Goal: Navigation & Orientation: Find specific page/section

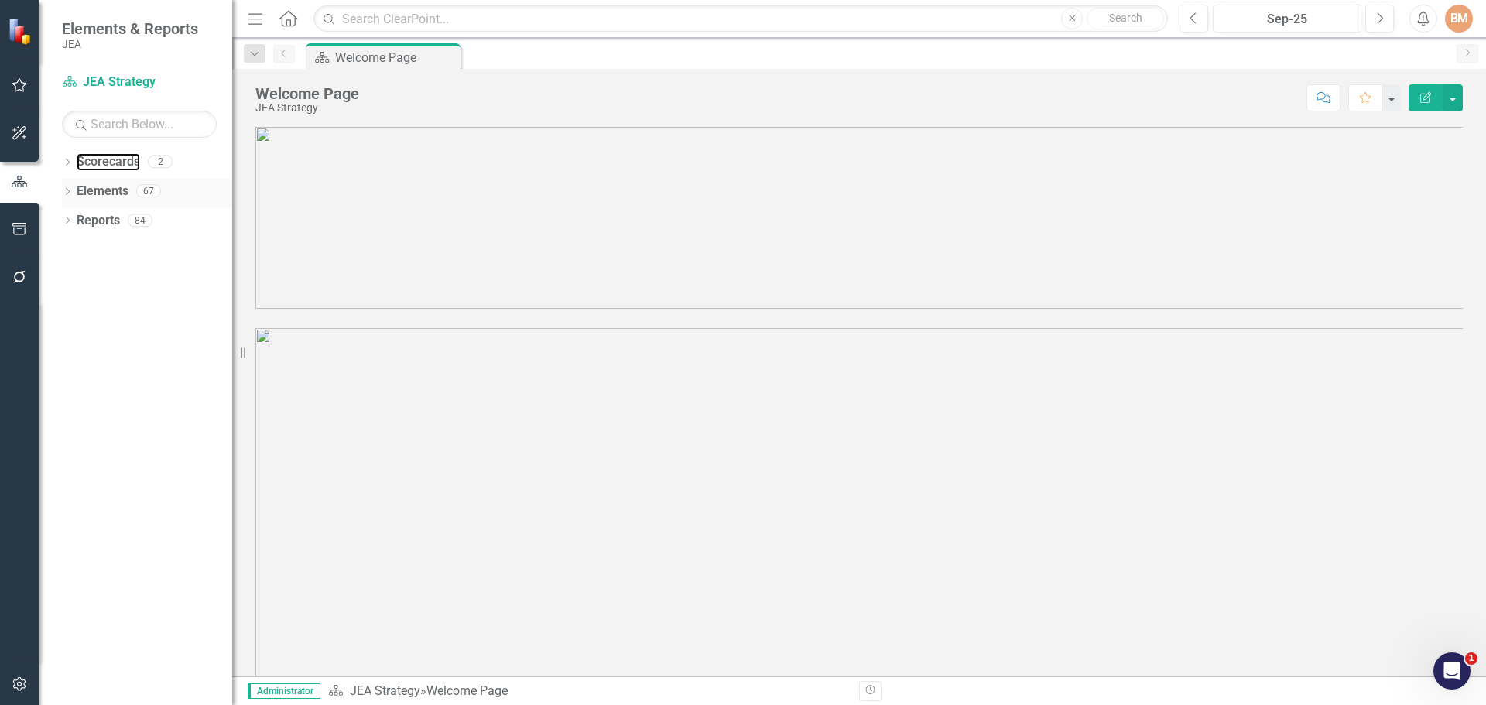
drag, startPoint x: 90, startPoint y: 162, endPoint x: 130, endPoint y: 180, distance: 44.0
click at [90, 162] on link "Scorecards" at bounding box center [108, 162] width 63 height 18
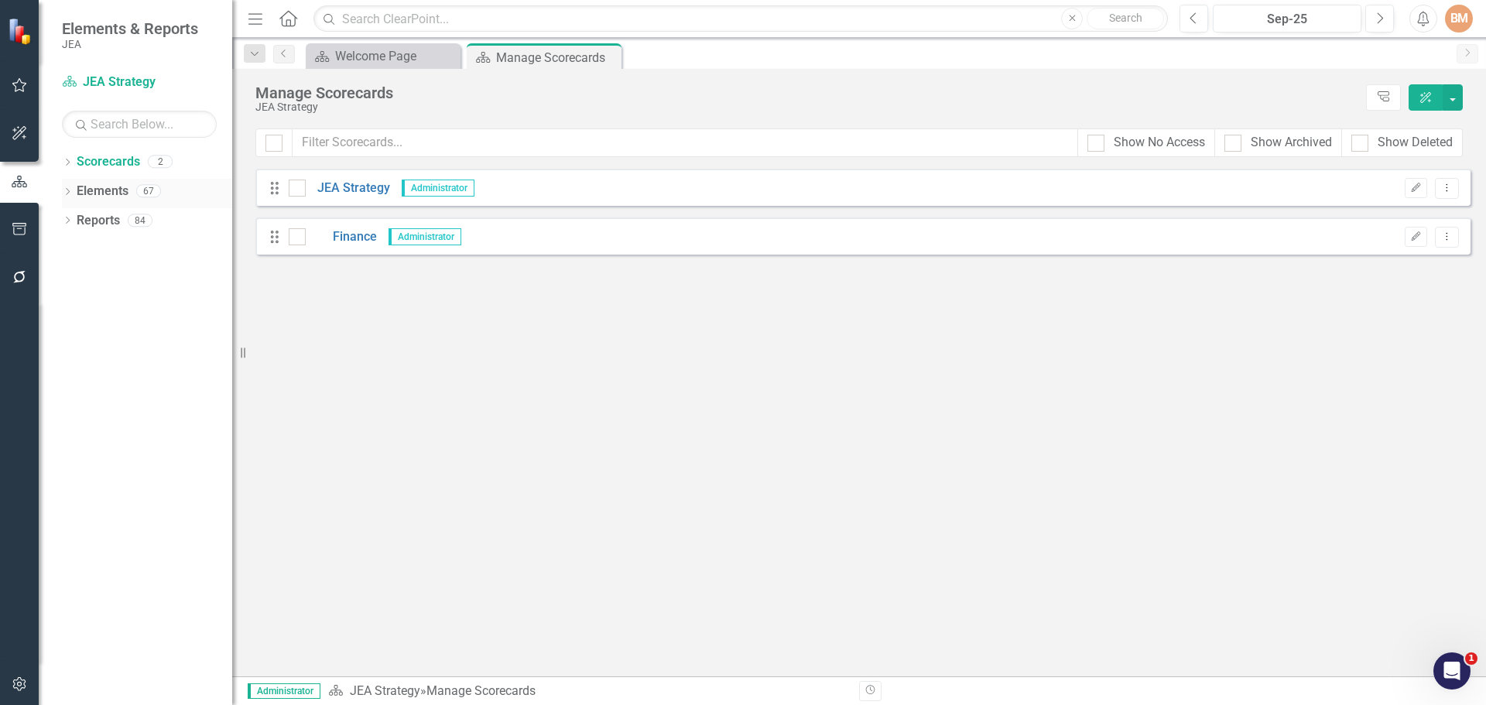
click at [67, 191] on icon "Dropdown" at bounding box center [67, 193] width 11 height 9
click at [69, 163] on icon at bounding box center [68, 162] width 4 height 7
click at [69, 163] on icon "Dropdown" at bounding box center [65, 161] width 9 height 11
click at [66, 365] on icon "Dropdown" at bounding box center [67, 369] width 11 height 9
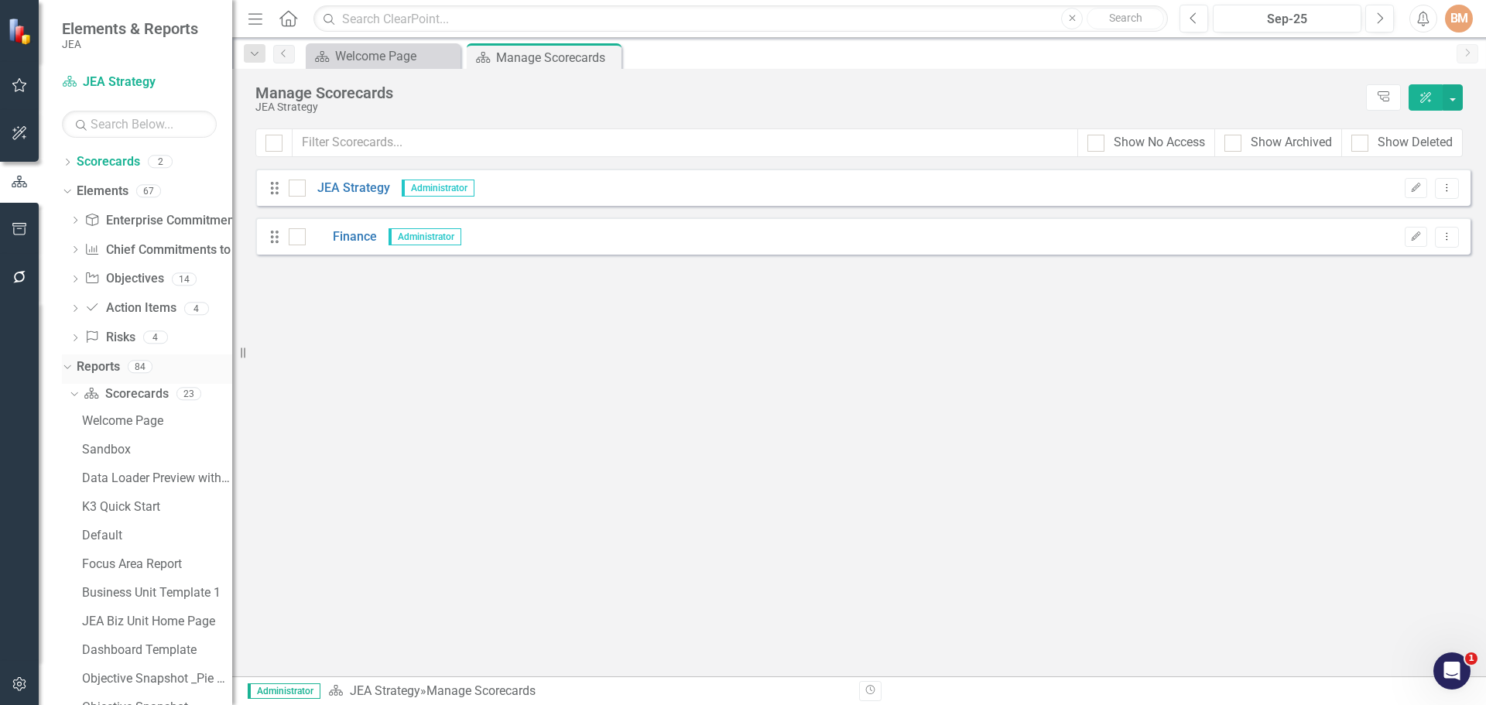
click at [69, 365] on icon "Dropdown" at bounding box center [65, 366] width 9 height 11
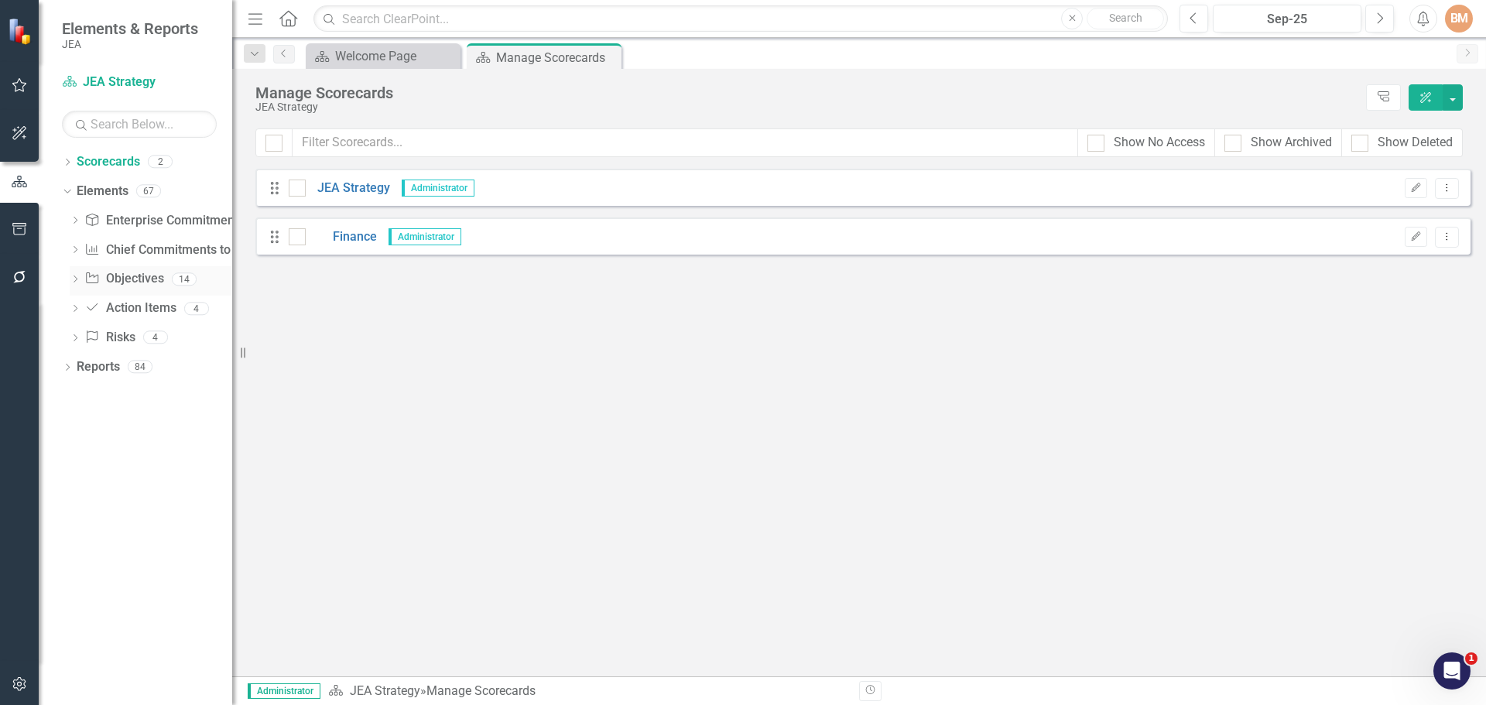
click at [142, 276] on link "Objective Objectives" at bounding box center [123, 279] width 79 height 18
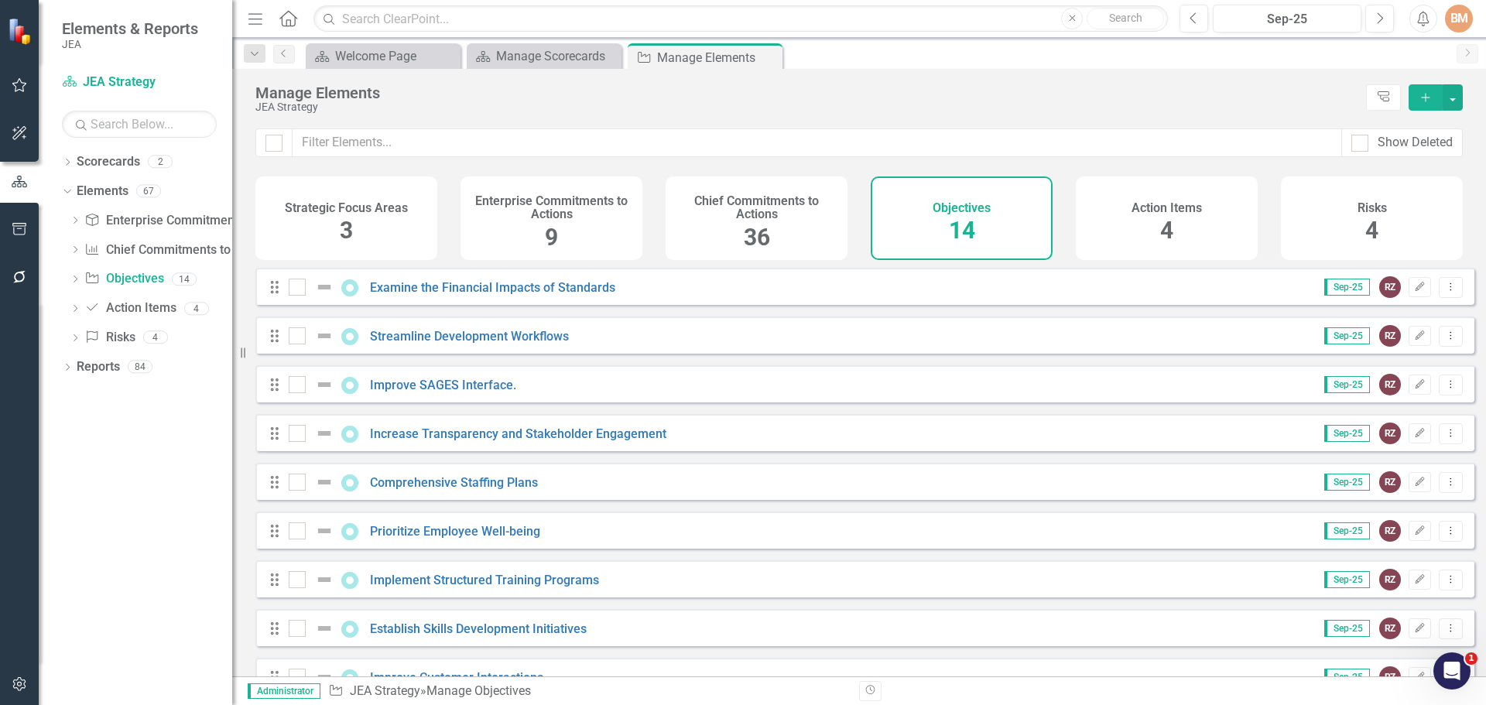
click at [745, 215] on h4 "Chief Commitments to Actions" at bounding box center [756, 207] width 163 height 27
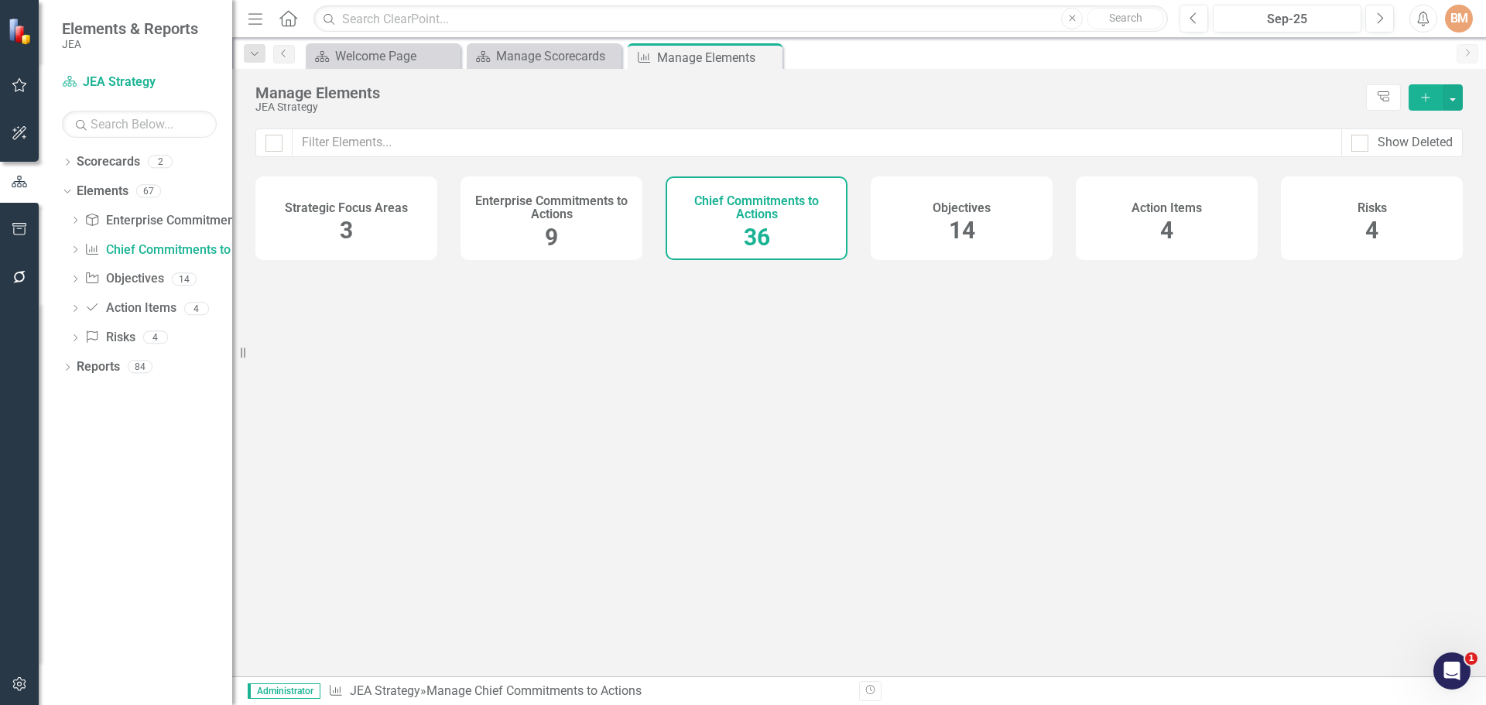
checkbox input "false"
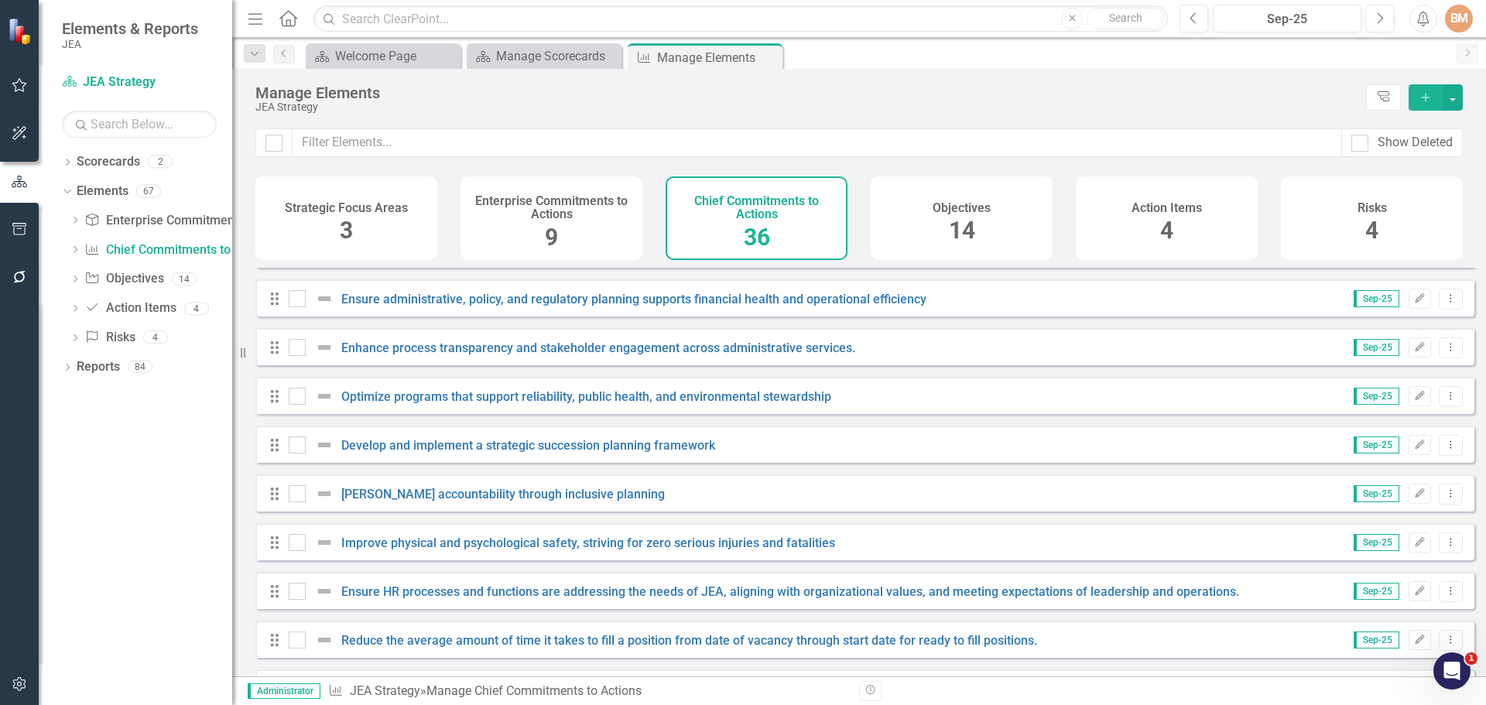
scroll to position [894, 0]
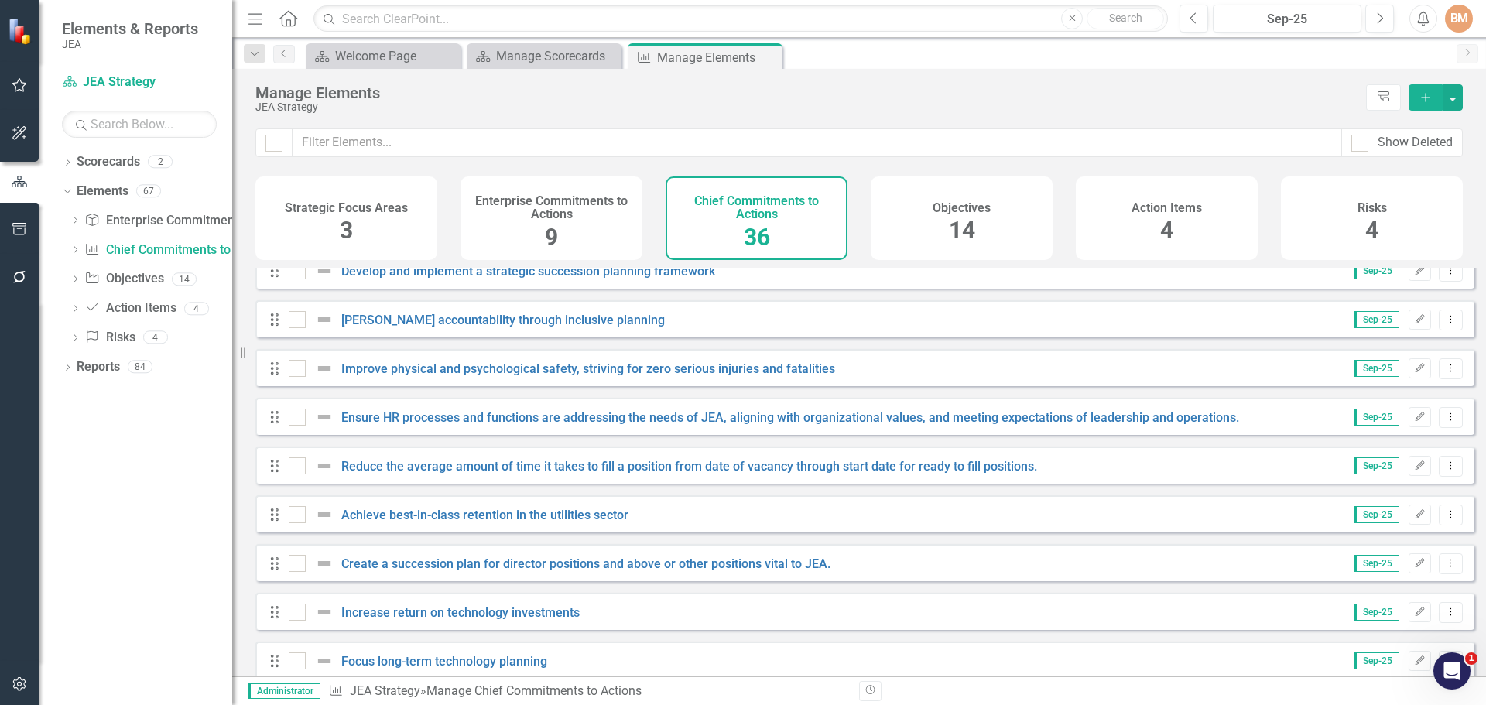
drag, startPoint x: 1001, startPoint y: 214, endPoint x: 1029, endPoint y: 248, distance: 44.6
click at [1001, 214] on div "Objectives 14" at bounding box center [962, 218] width 182 height 84
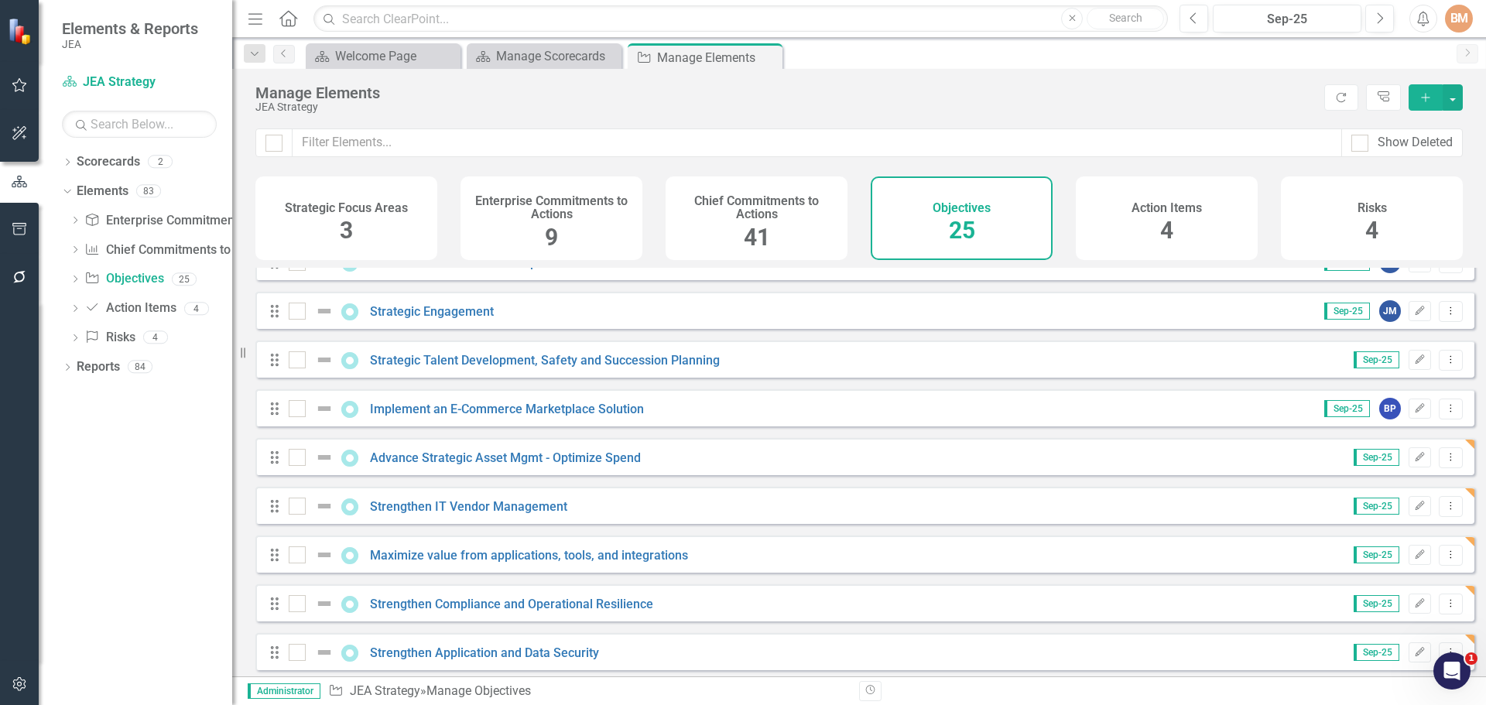
scroll to position [590, 0]
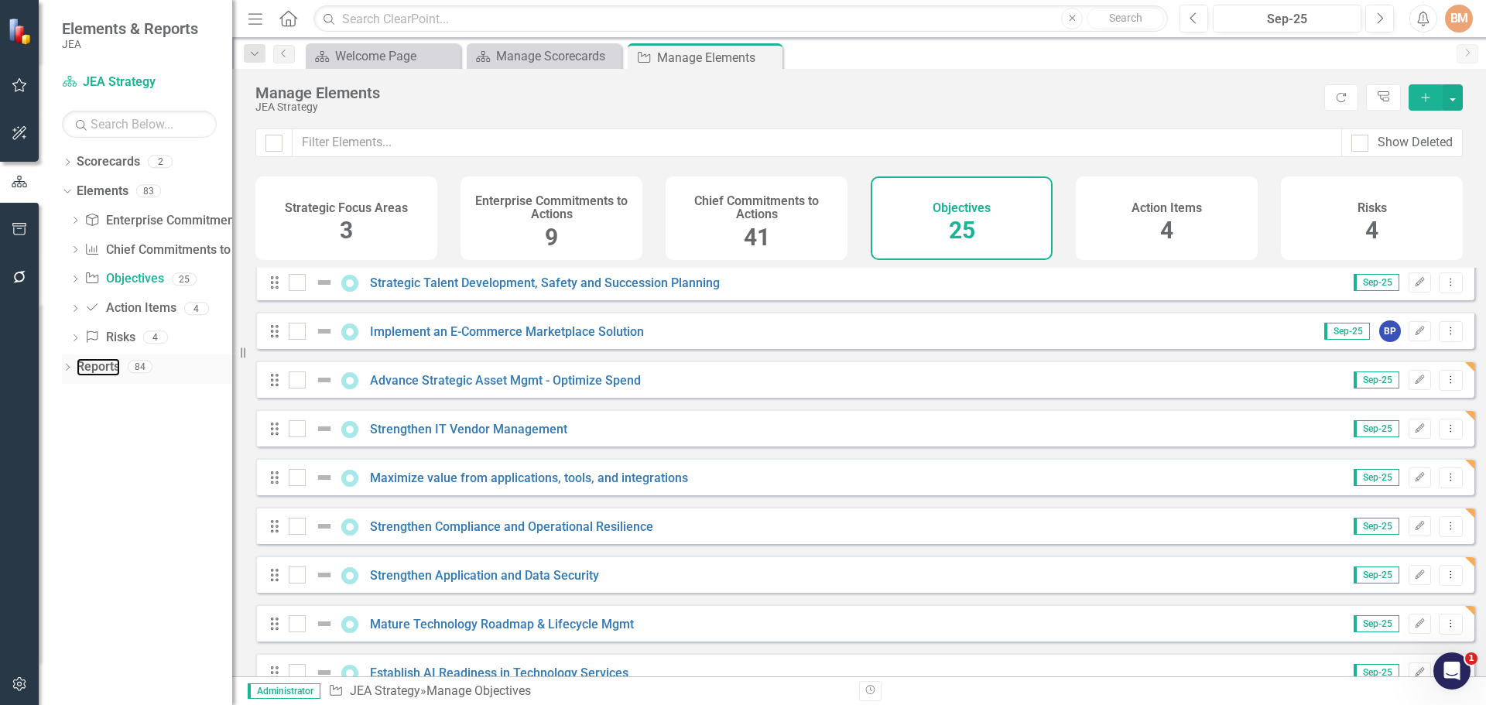
drag, startPoint x: 94, startPoint y: 365, endPoint x: 69, endPoint y: 375, distance: 26.7
click at [94, 365] on link "Reports" at bounding box center [98, 367] width 43 height 18
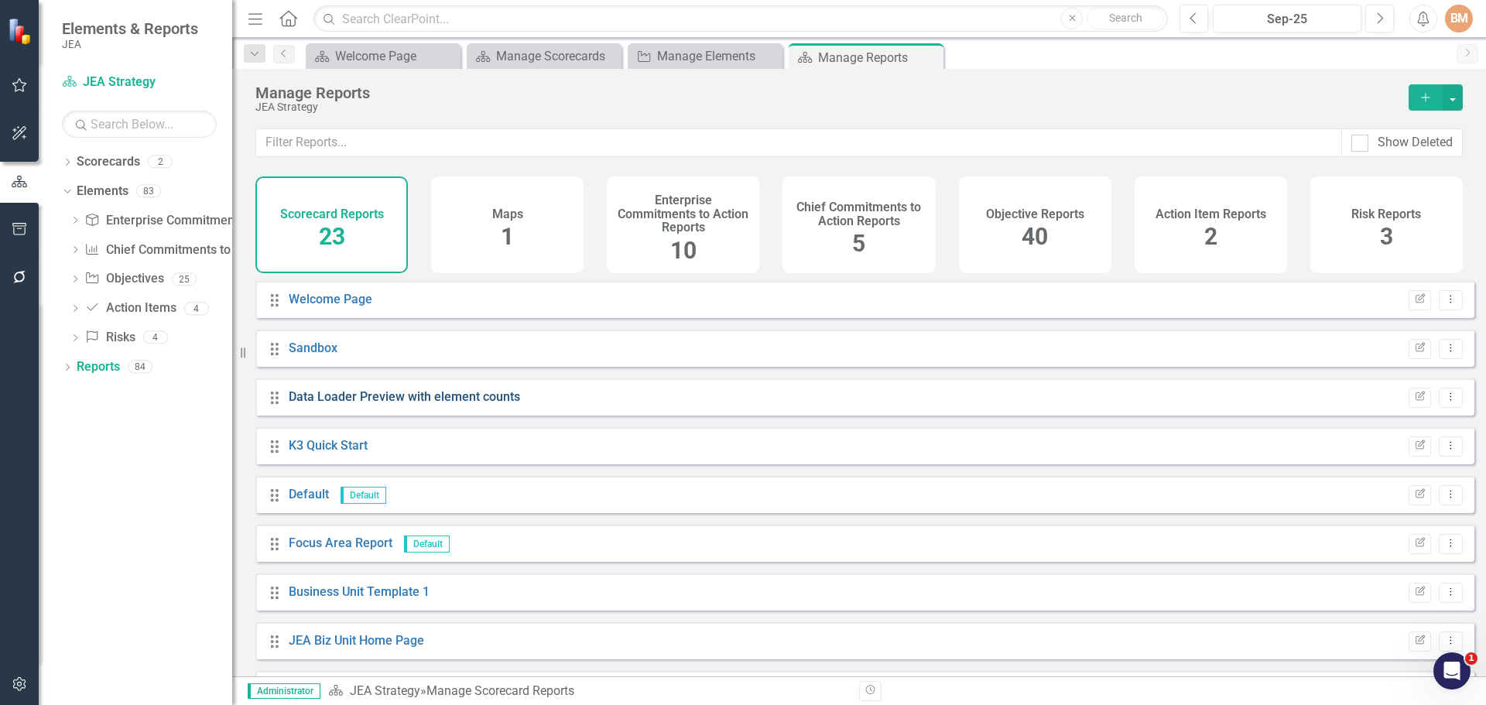
click at [466, 404] on link "Data Loader Preview with element counts" at bounding box center [404, 396] width 231 height 15
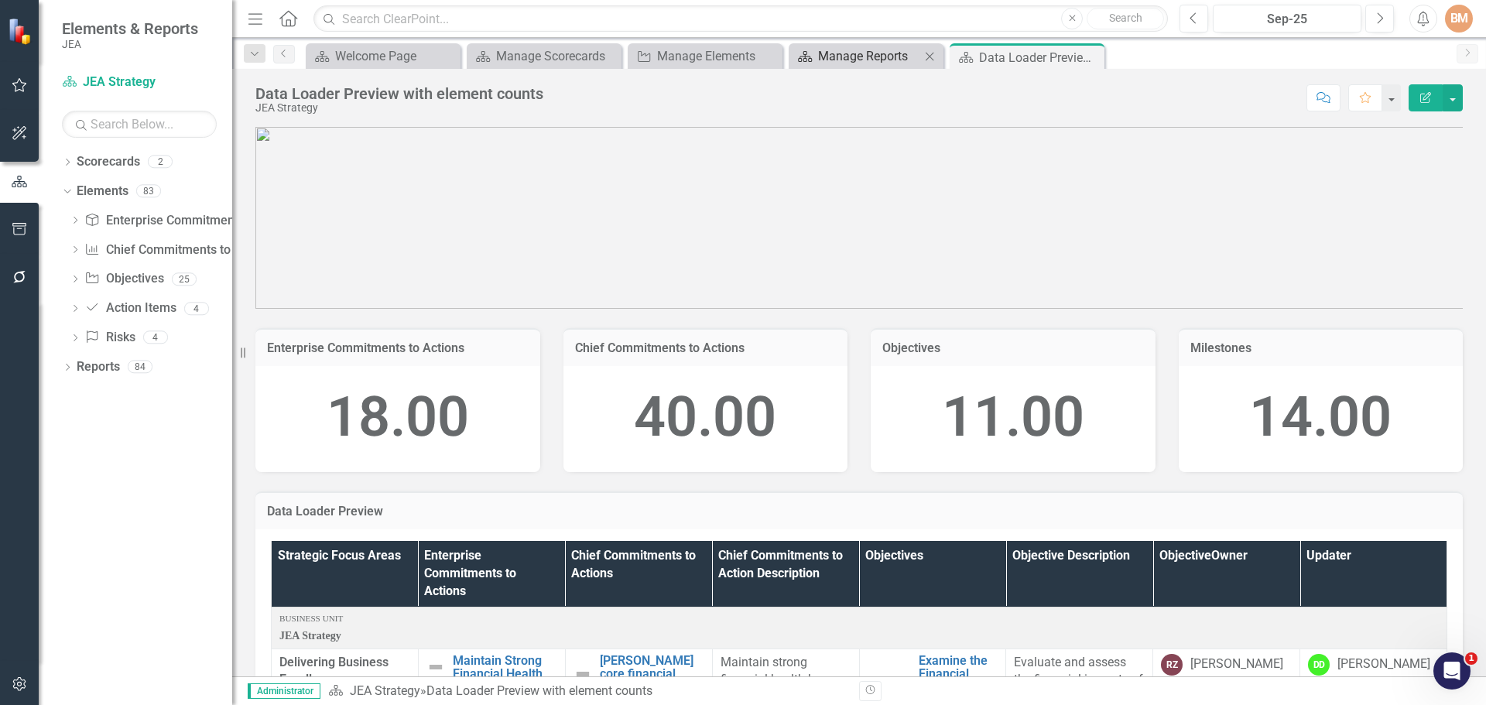
click at [860, 54] on div "Manage Reports" at bounding box center [869, 55] width 102 height 19
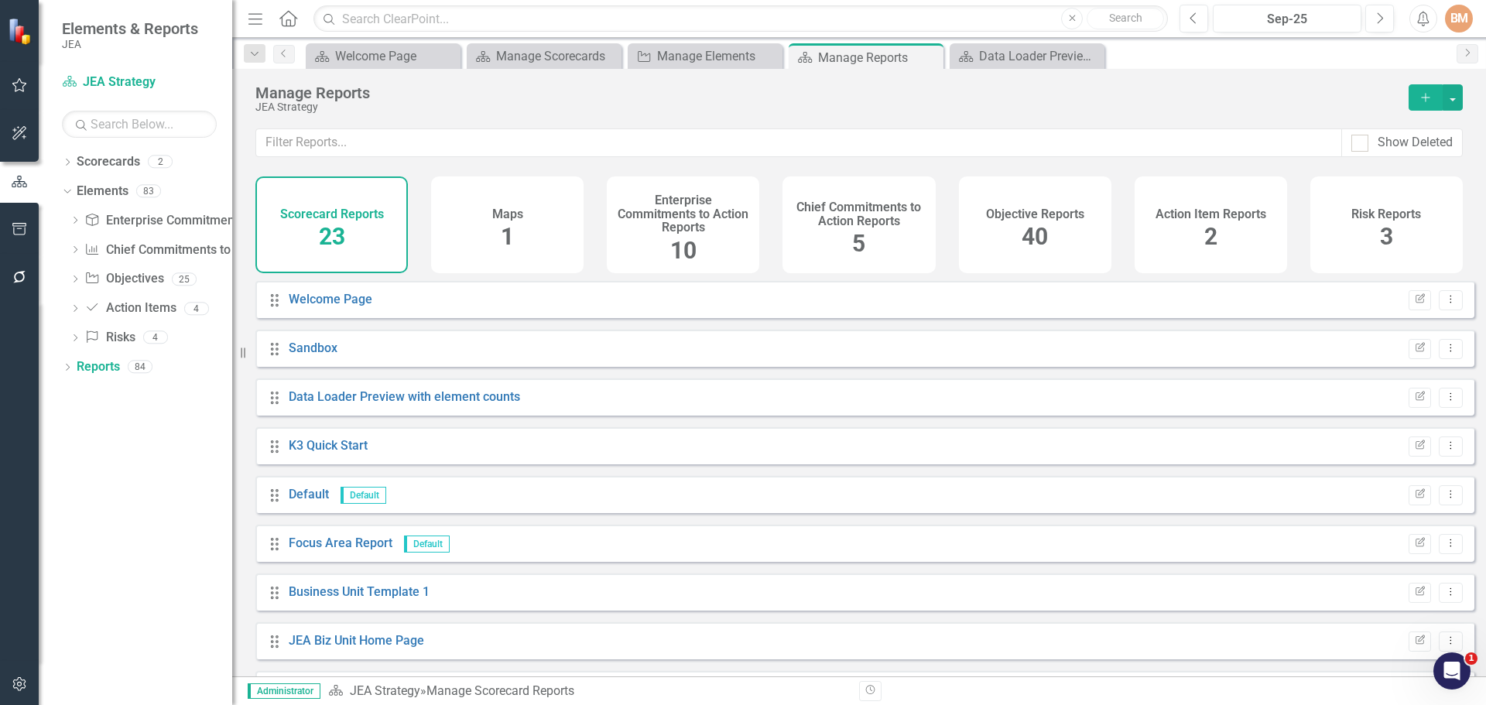
click at [1055, 237] on div "Objective Reports 40" at bounding box center [1035, 224] width 153 height 97
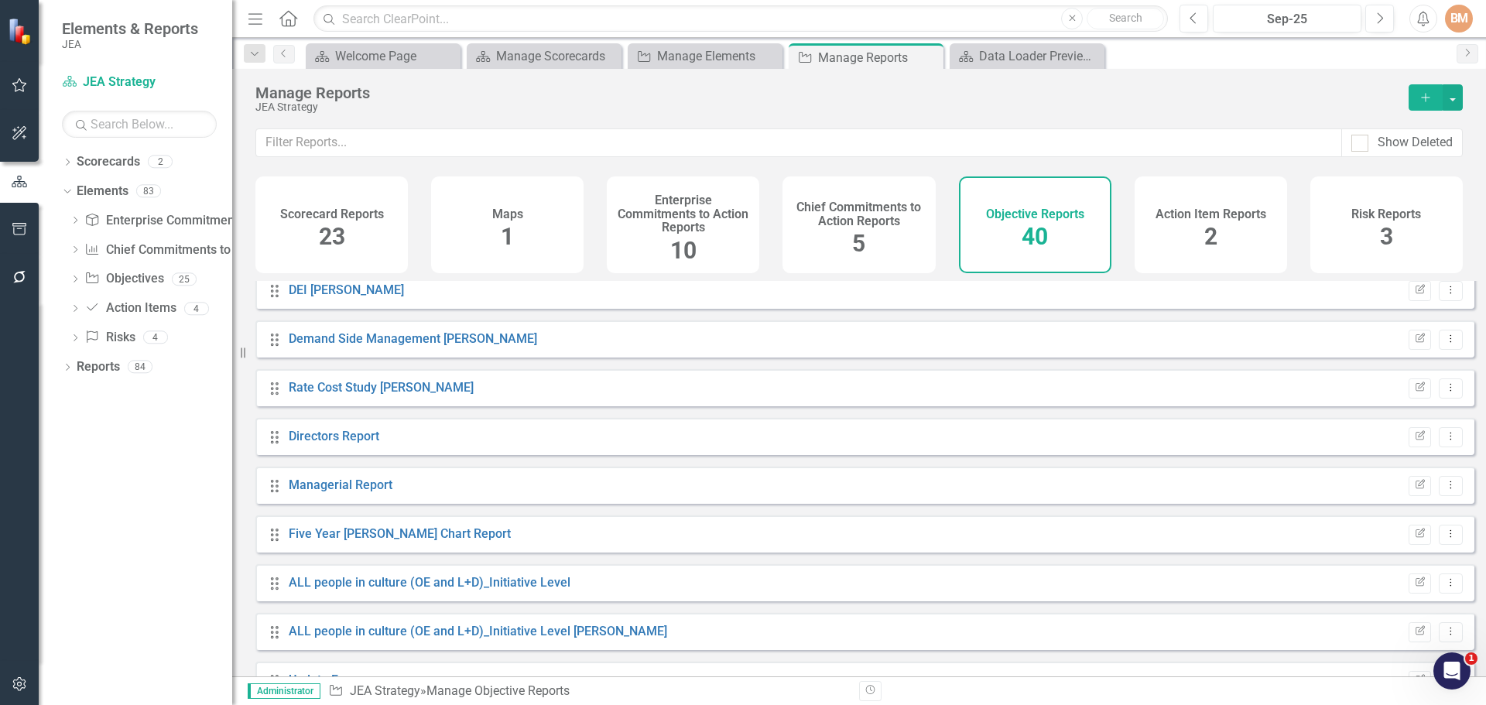
scroll to position [1554, 0]
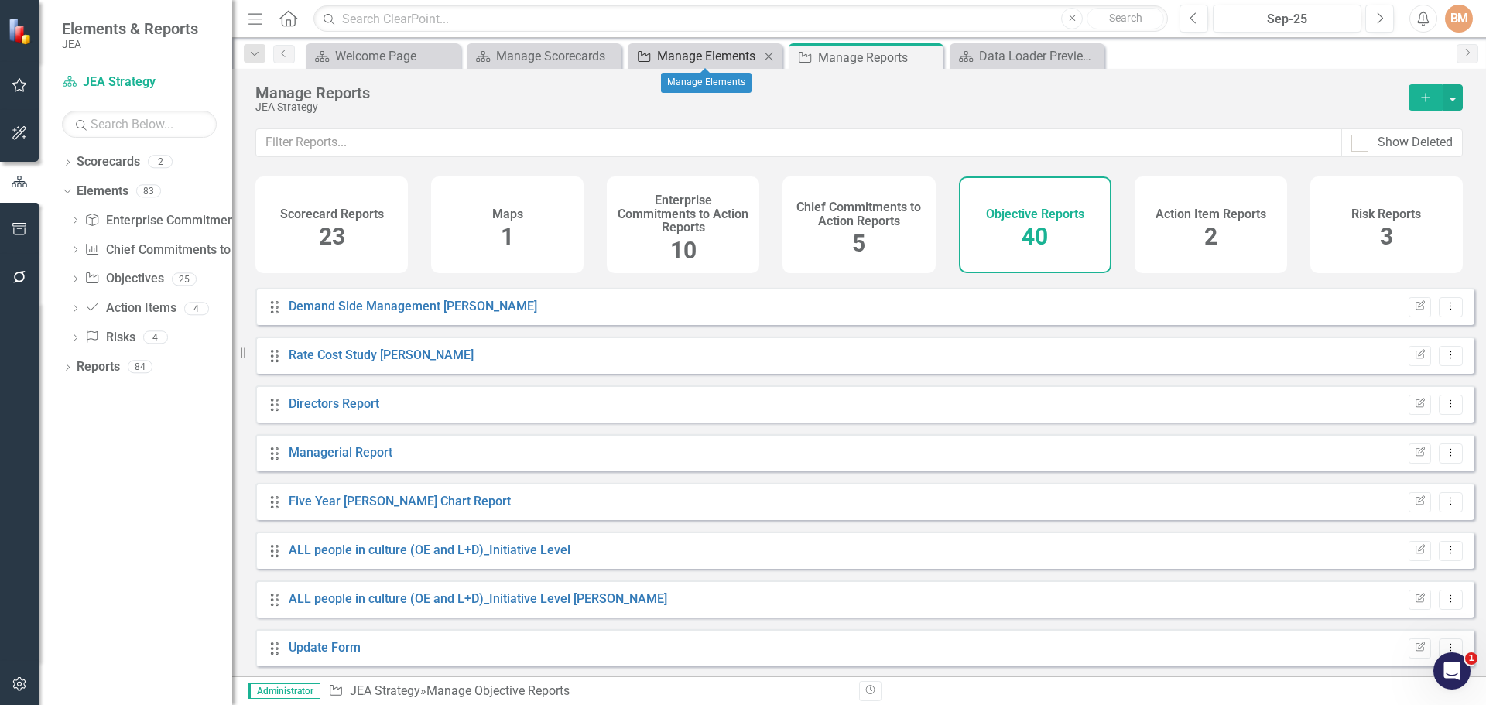
click at [721, 52] on div "Manage Elements" at bounding box center [708, 55] width 102 height 19
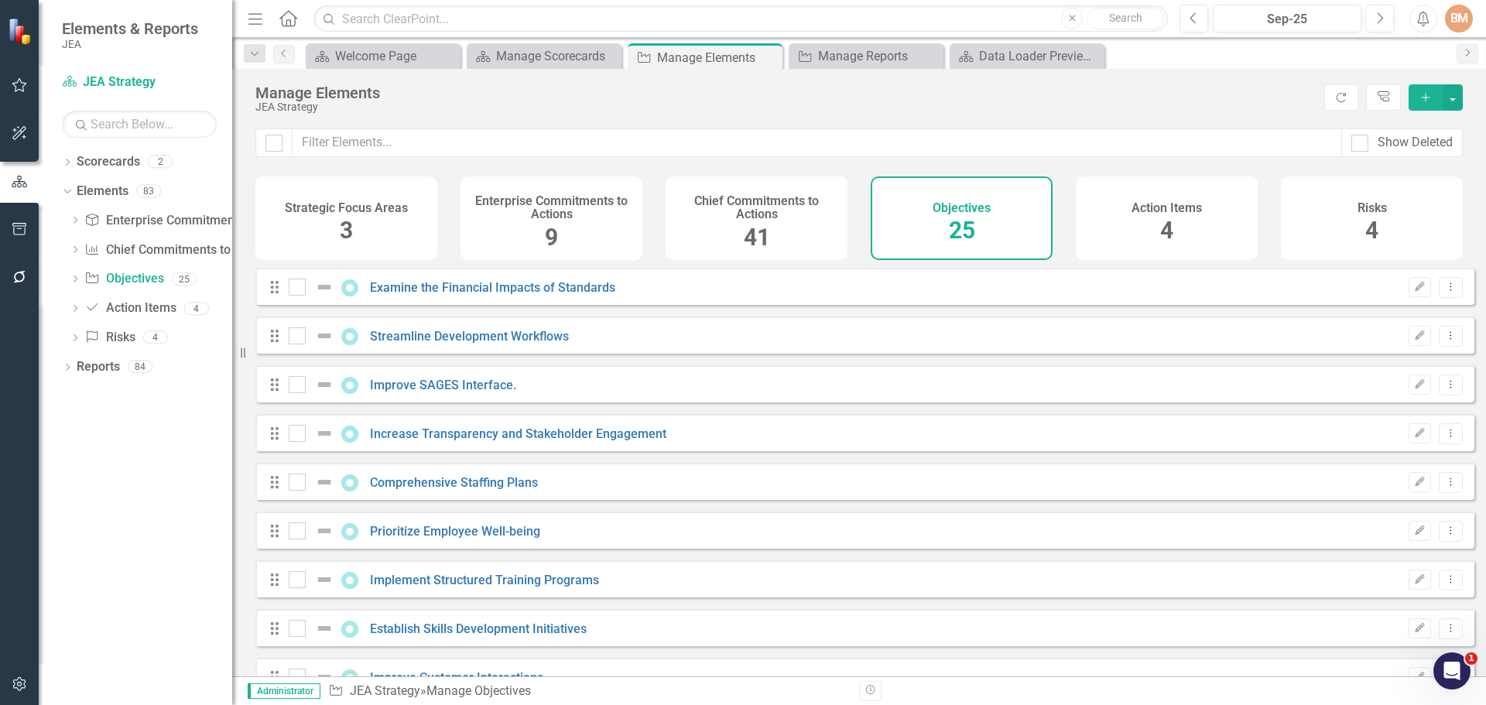
checkbox input "false"
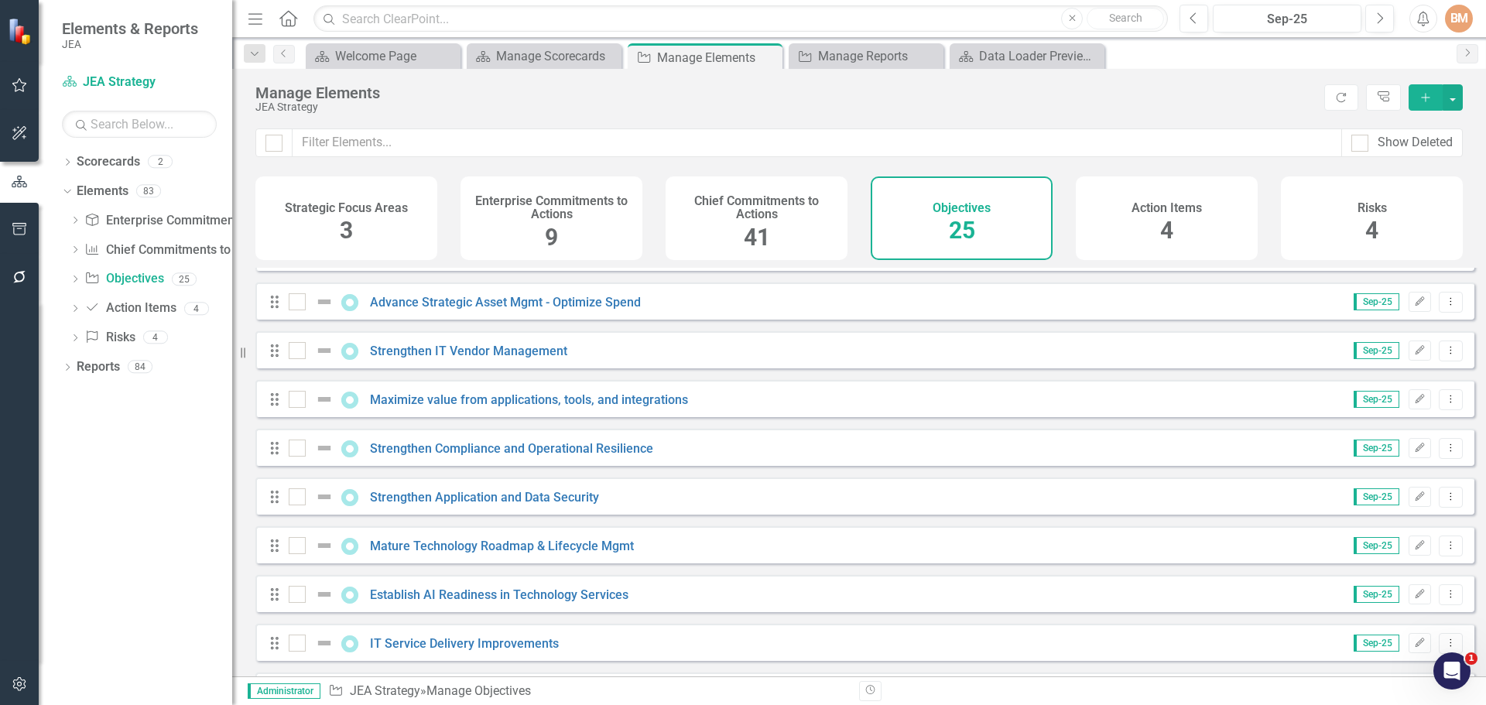
scroll to position [667, 0]
click at [443, 357] on link "Strengthen IT Vendor Management" at bounding box center [468, 351] width 197 height 15
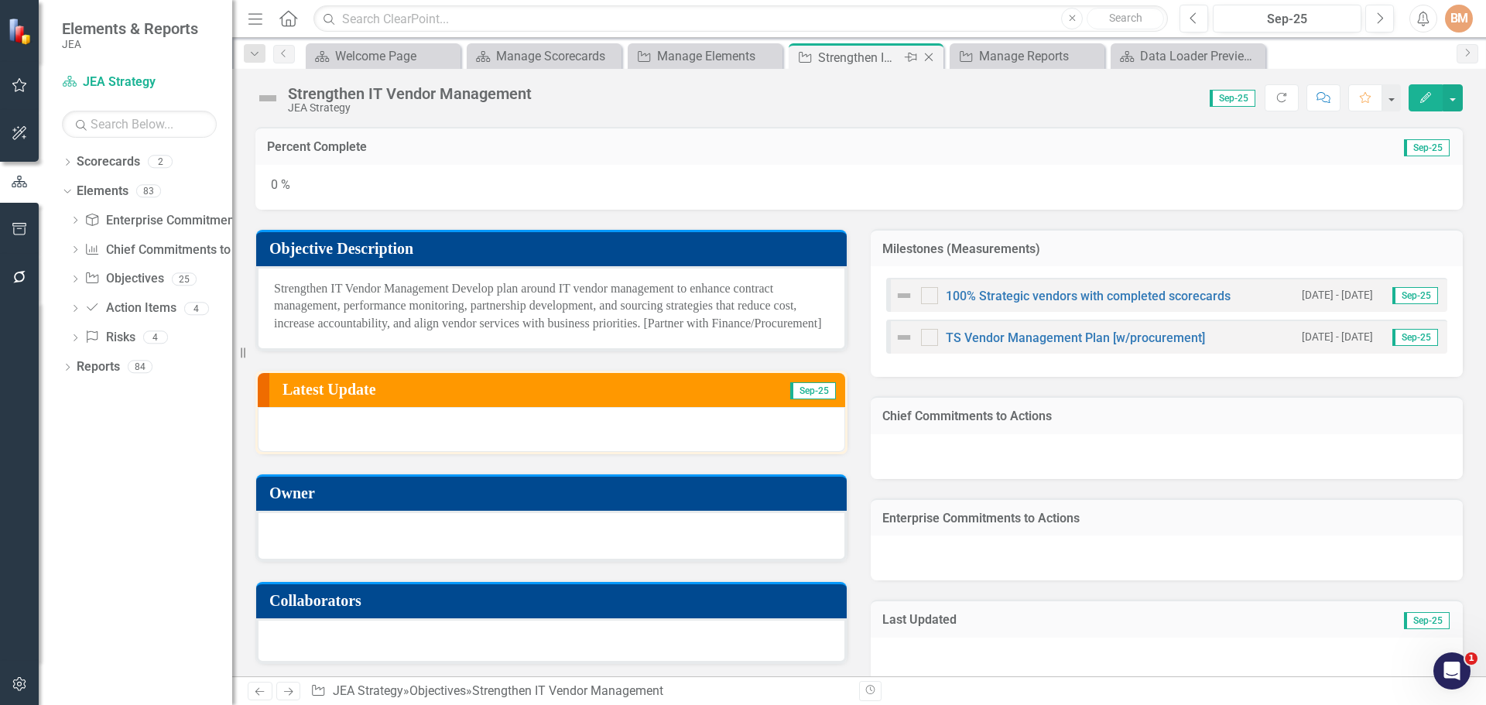
click at [926, 57] on icon "Close" at bounding box center [928, 57] width 15 height 12
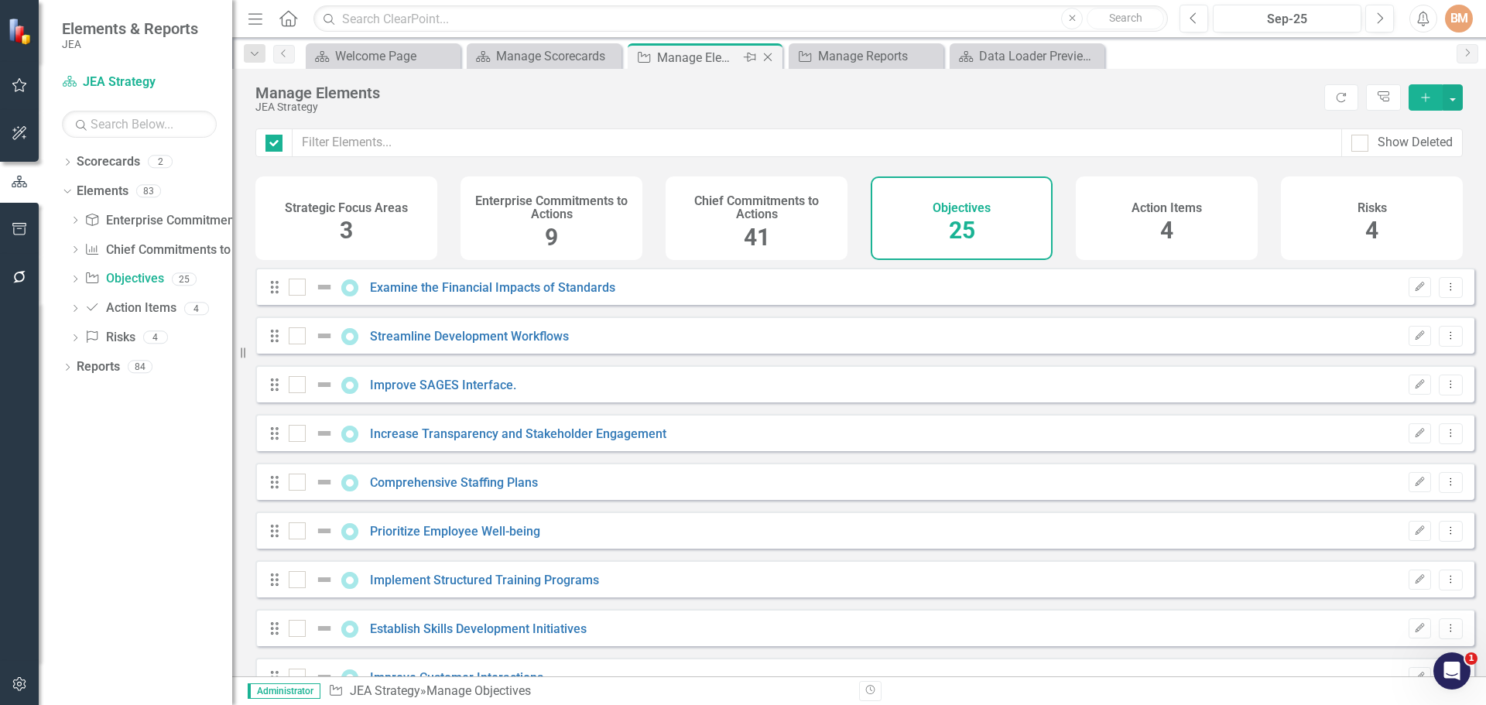
checkbox input "false"
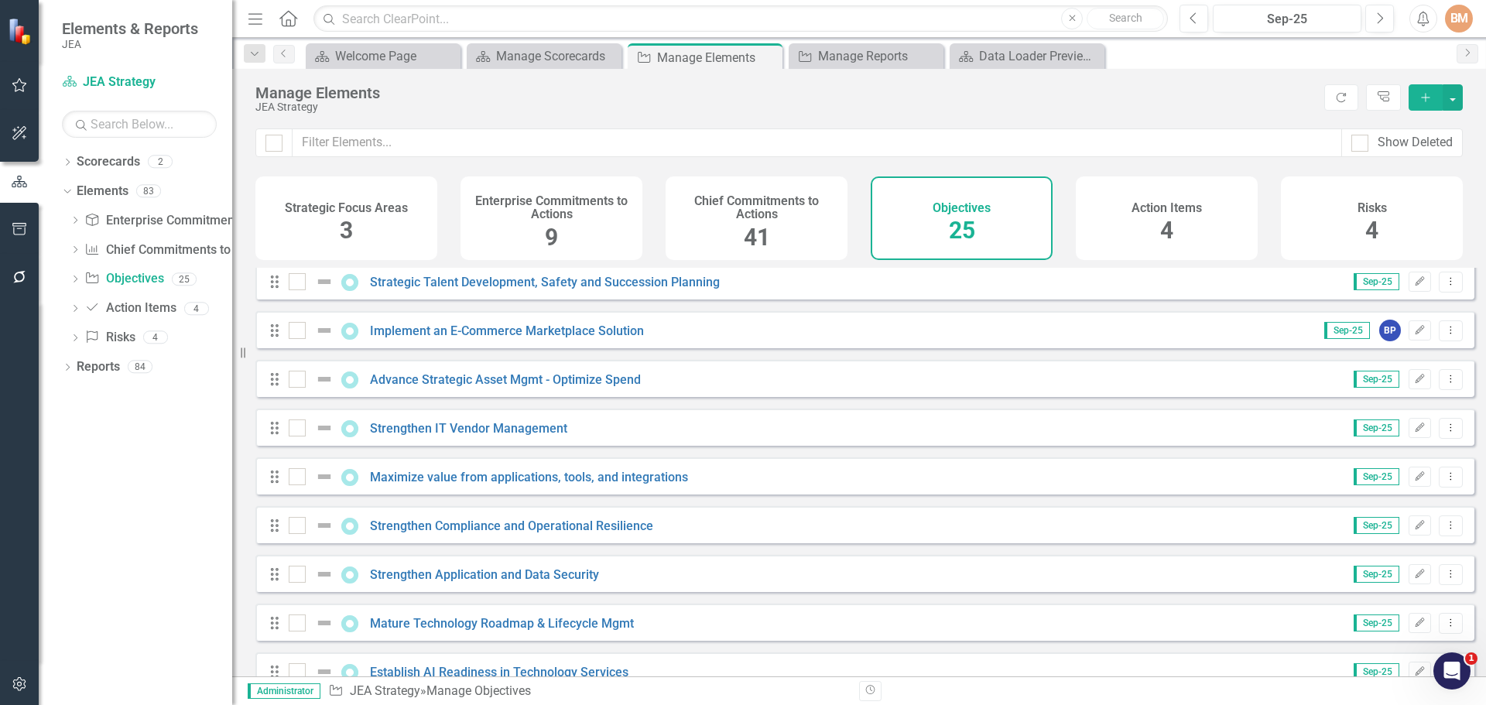
scroll to position [590, 0]
click at [468, 388] on link "Advance Strategic Asset Mgmt - Optimize Spend" at bounding box center [505, 380] width 271 height 15
